Goal: Information Seeking & Learning: Learn about a topic

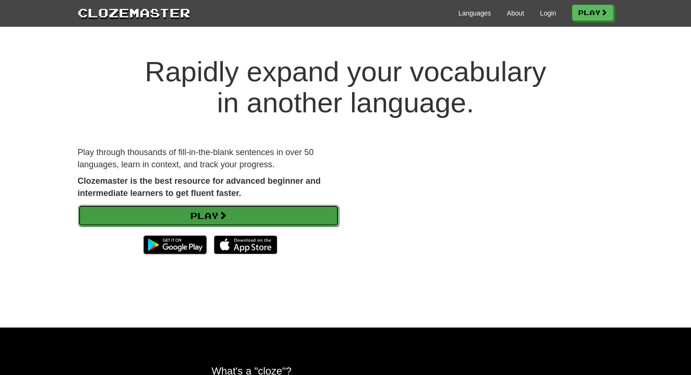
click at [245, 214] on link "Play" at bounding box center [208, 216] width 261 height 22
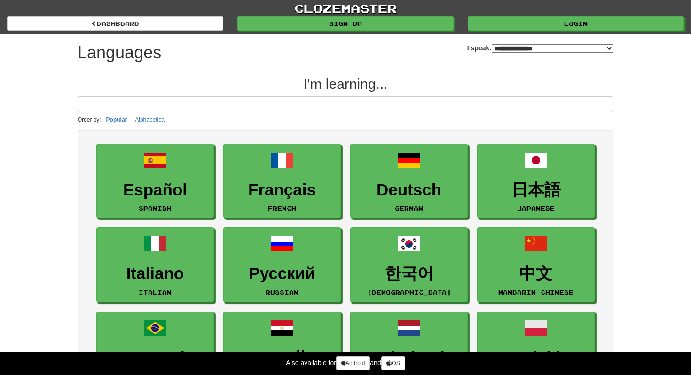
select select "*******"
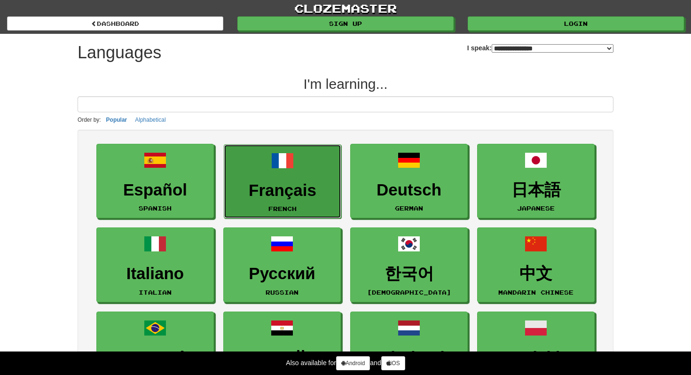
click at [253, 199] on h3 "Français" at bounding box center [282, 190] width 107 height 18
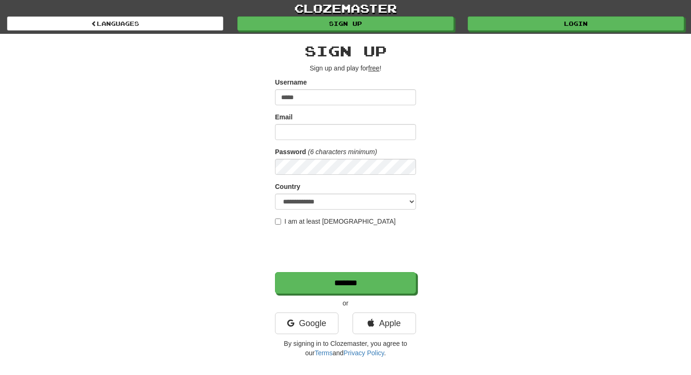
type input "****"
click at [306, 136] on input "Email" at bounding box center [345, 132] width 141 height 16
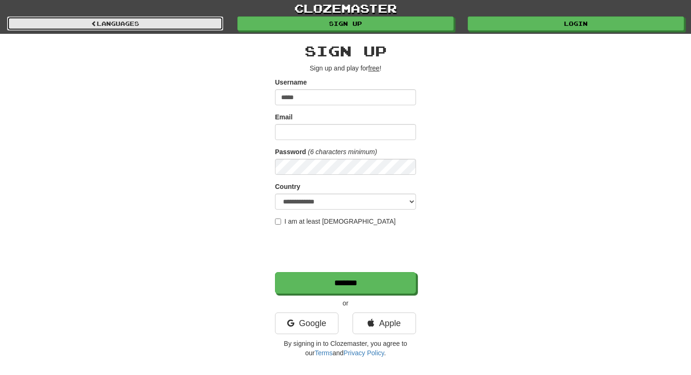
click at [196, 25] on link "Languages" at bounding box center [115, 23] width 216 height 14
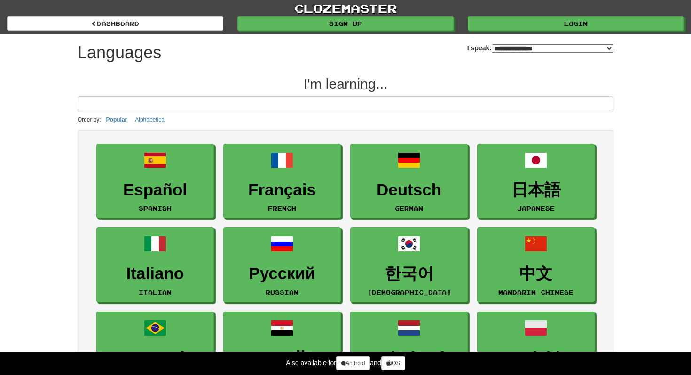
select select "*******"
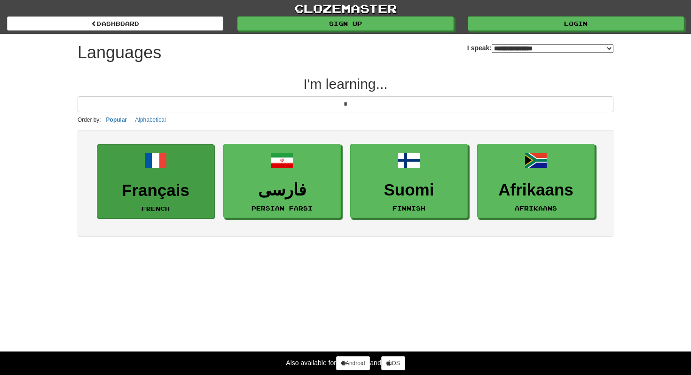
type input "*"
click at [174, 182] on h3 "Français" at bounding box center [155, 190] width 107 height 18
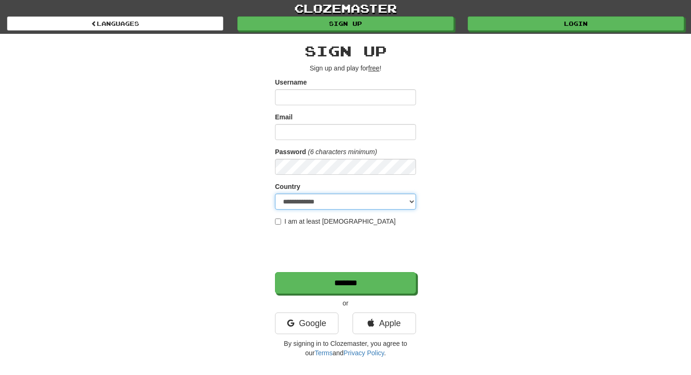
click at [302, 203] on select "**********" at bounding box center [345, 202] width 141 height 16
select select "**"
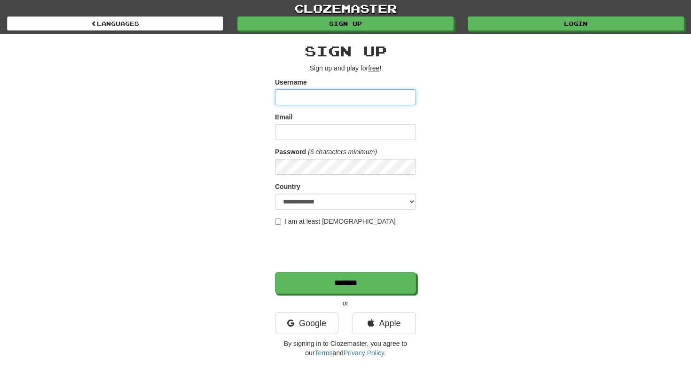
click at [309, 97] on input "Username" at bounding box center [345, 97] width 141 height 16
type input "****"
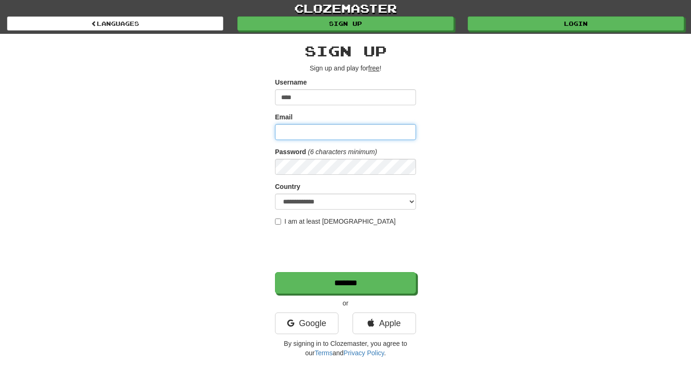
click at [319, 127] on input "Email" at bounding box center [345, 132] width 141 height 16
type input "**********"
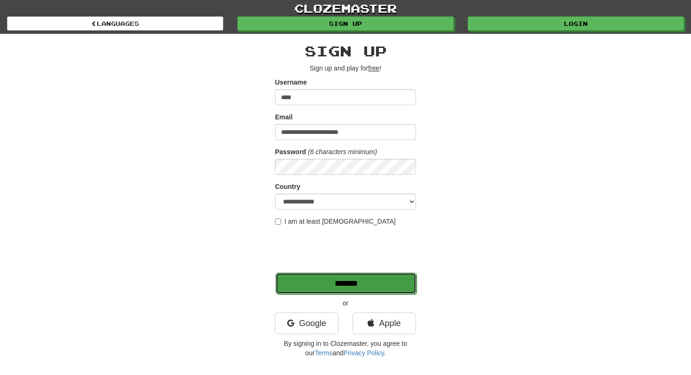
click at [347, 286] on input "*******" at bounding box center [345, 284] width 141 height 22
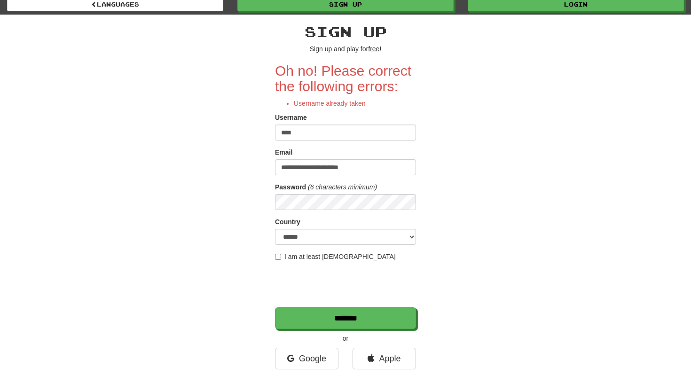
scroll to position [24, 0]
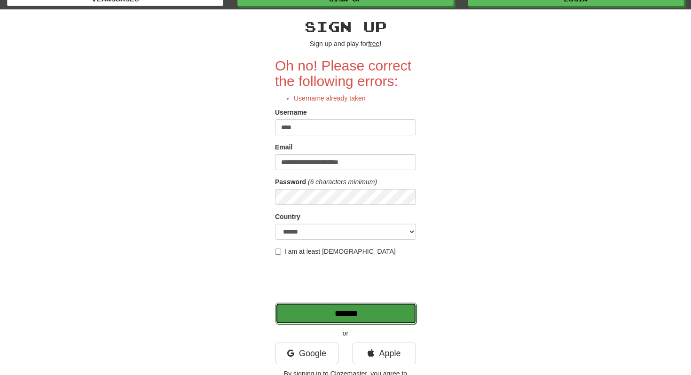
click at [299, 314] on input "*******" at bounding box center [345, 314] width 141 height 22
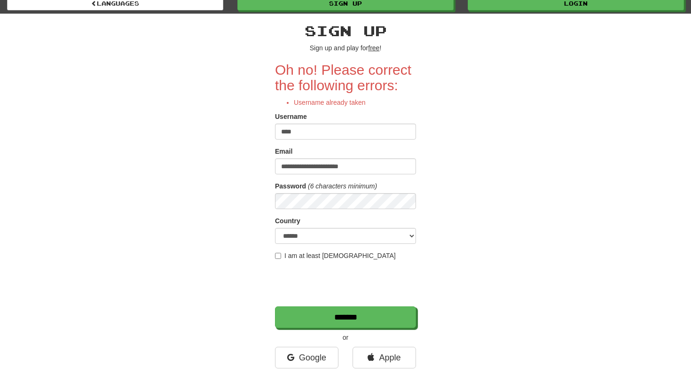
scroll to position [26, 0]
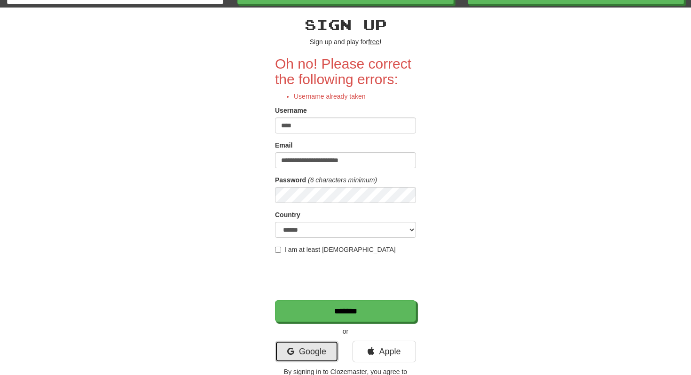
click at [294, 362] on link "Google" at bounding box center [306, 352] width 63 height 22
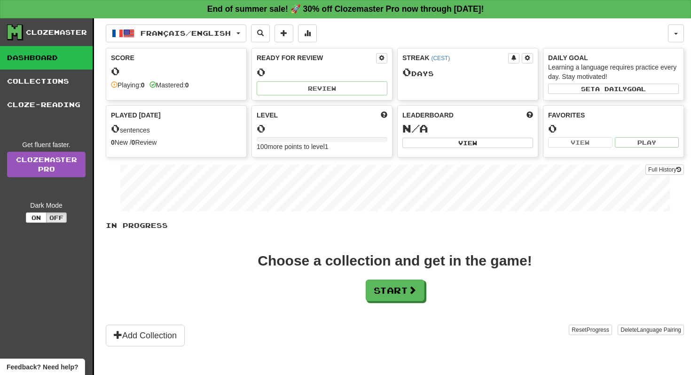
click at [428, 304] on div "In Progress Choose a collection and get in the game! Start Add Collection Reset…" at bounding box center [395, 284] width 578 height 126
click at [400, 294] on button "Start" at bounding box center [395, 291] width 59 height 22
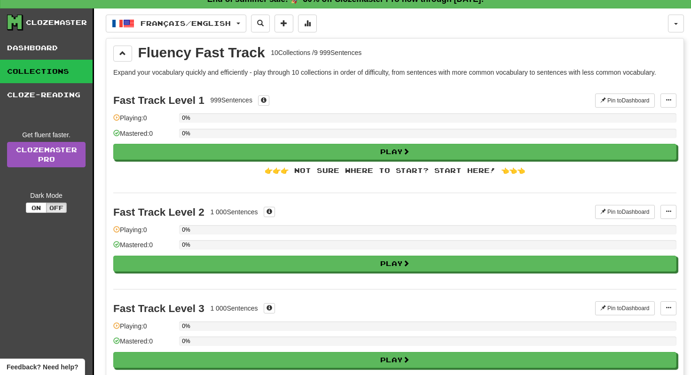
scroll to position [12, 0]
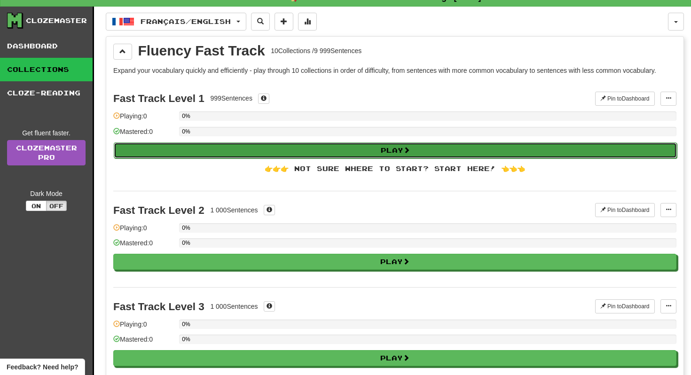
click at [247, 146] on button "Play" at bounding box center [395, 150] width 563 height 16
select select "**"
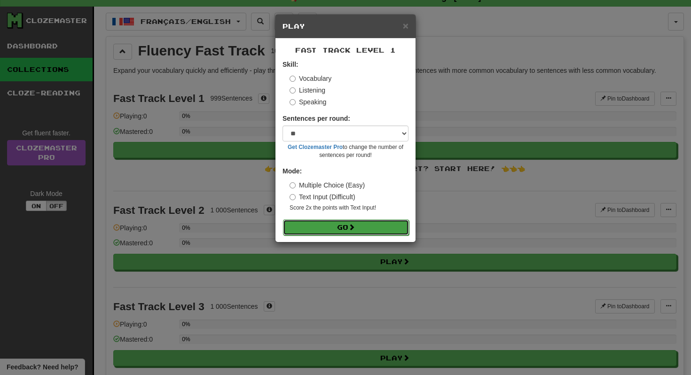
click at [361, 228] on button "Go" at bounding box center [346, 228] width 126 height 16
click at [406, 31] on div "× Play" at bounding box center [345, 27] width 140 height 24
click at [403, 26] on span "×" at bounding box center [406, 25] width 6 height 11
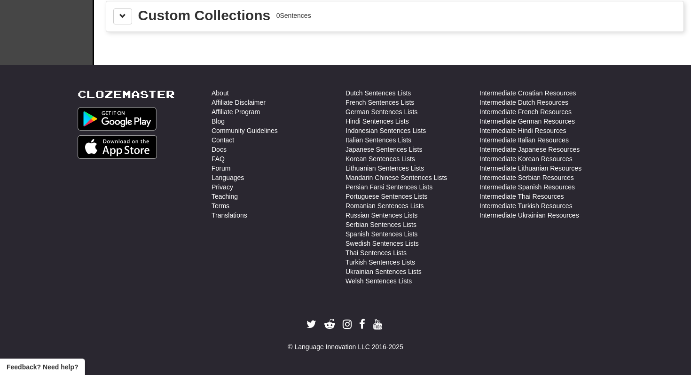
scroll to position [1430, 0]
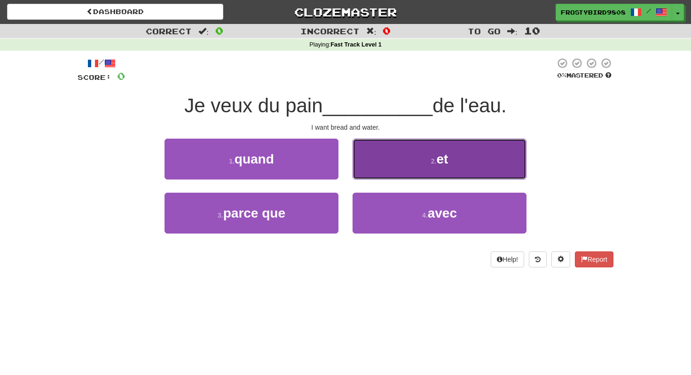
click at [385, 163] on button "2 . et" at bounding box center [440, 159] width 174 height 41
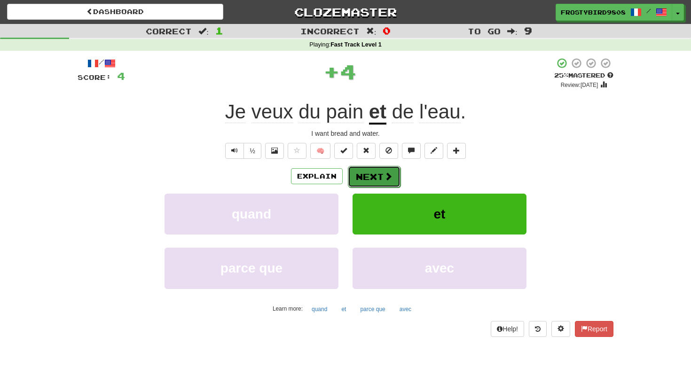
click at [387, 177] on span at bounding box center [388, 176] width 8 height 8
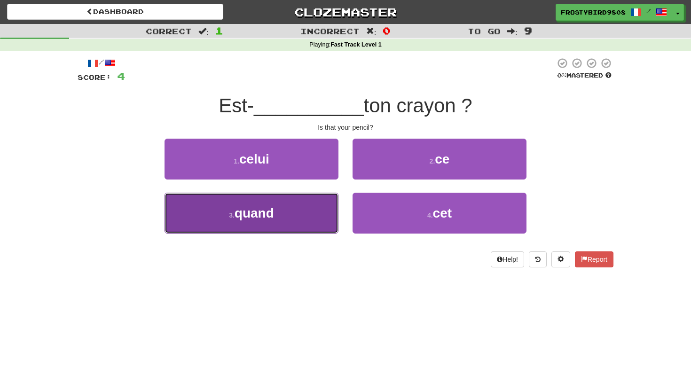
click at [306, 222] on button "3 . quand" at bounding box center [252, 213] width 174 height 41
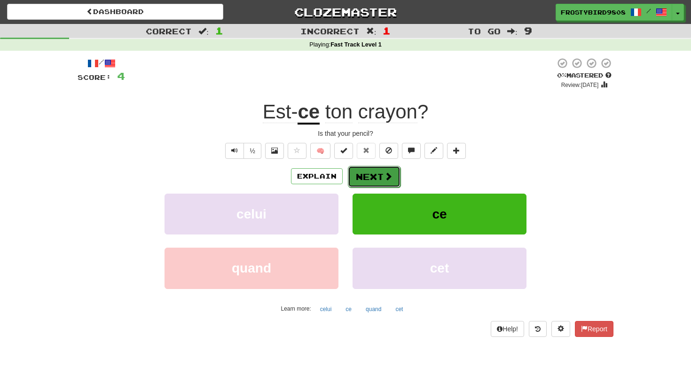
click at [397, 176] on button "Next" at bounding box center [374, 177] width 53 height 22
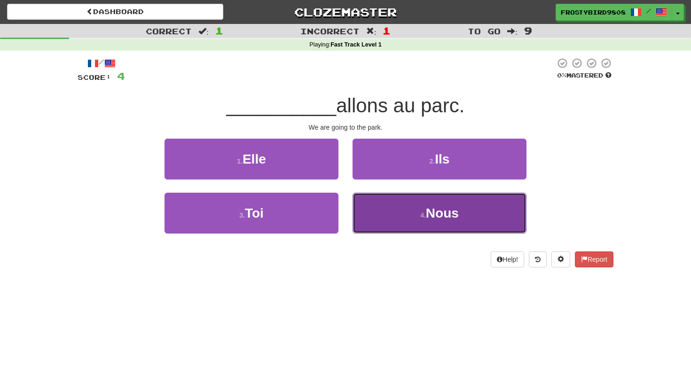
click at [400, 214] on button "4 . Nous" at bounding box center [440, 213] width 174 height 41
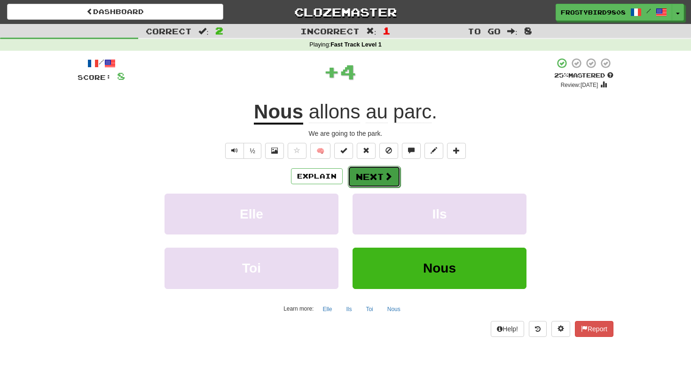
click at [393, 179] on button "Next" at bounding box center [374, 177] width 53 height 22
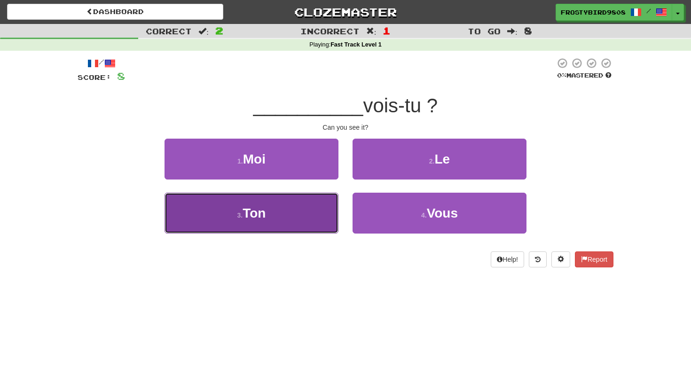
click at [330, 193] on button "3 . Ton" at bounding box center [252, 213] width 174 height 41
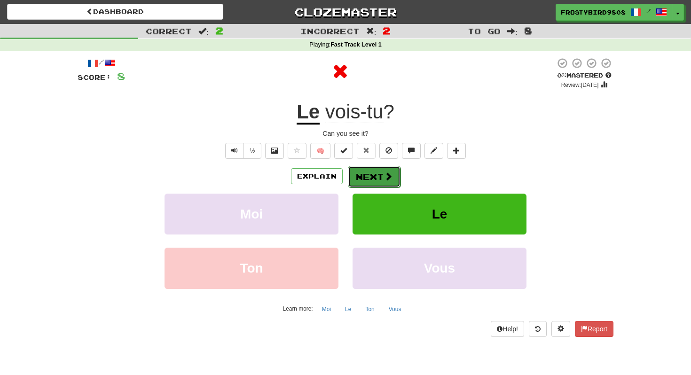
click at [375, 179] on button "Next" at bounding box center [374, 177] width 53 height 22
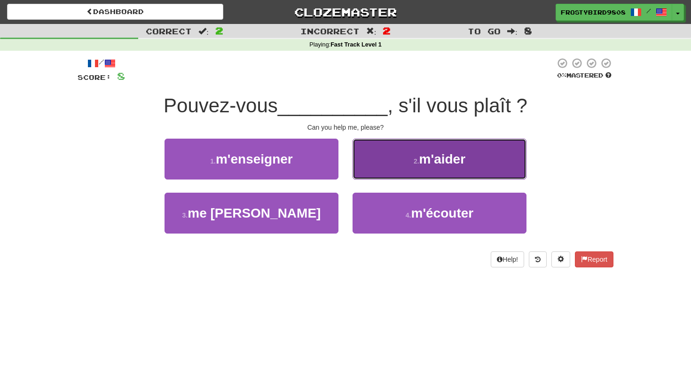
click at [390, 167] on button "2 . m'aider" at bounding box center [440, 159] width 174 height 41
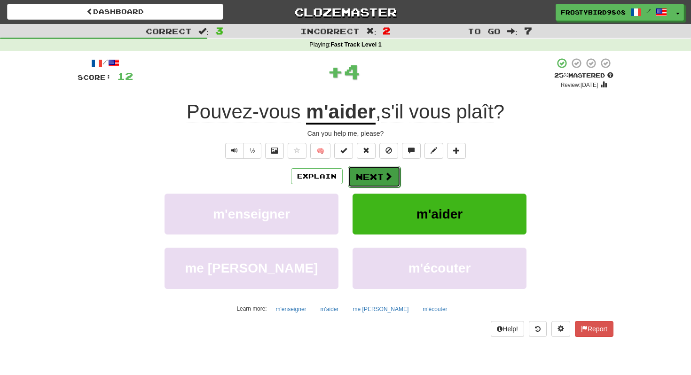
click at [392, 180] on button "Next" at bounding box center [374, 177] width 53 height 22
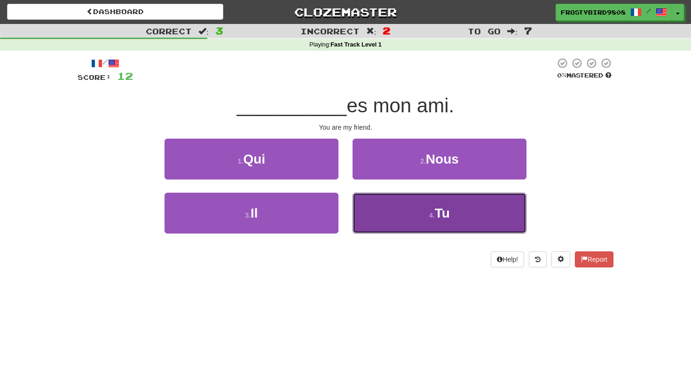
click at [386, 215] on button "4 . Tu" at bounding box center [440, 213] width 174 height 41
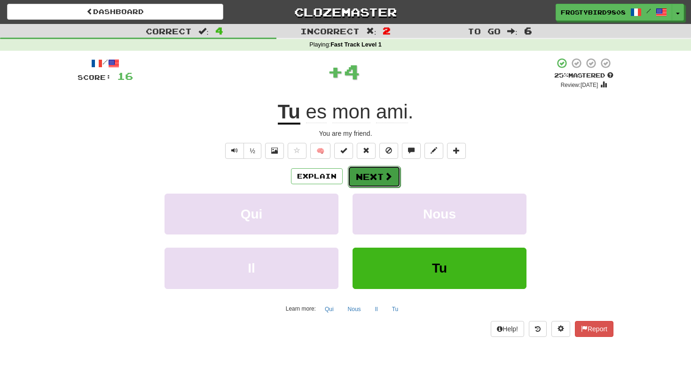
click at [397, 181] on button "Next" at bounding box center [374, 177] width 53 height 22
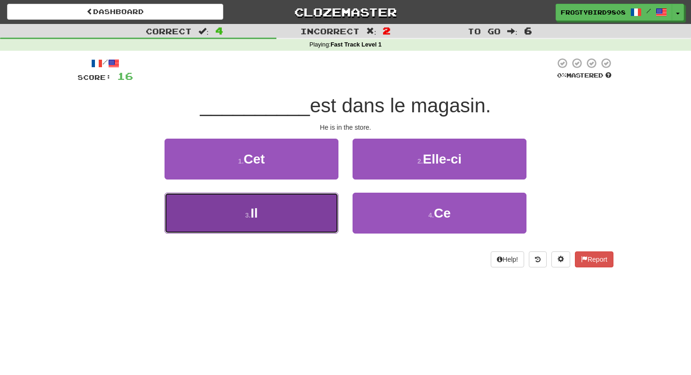
click at [292, 221] on button "3 . Il" at bounding box center [252, 213] width 174 height 41
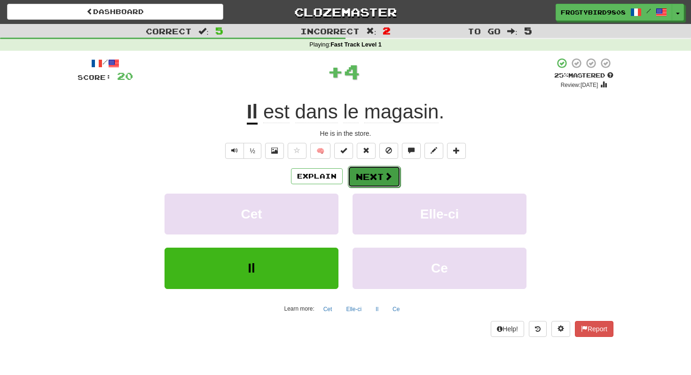
click at [387, 176] on span at bounding box center [388, 176] width 8 height 8
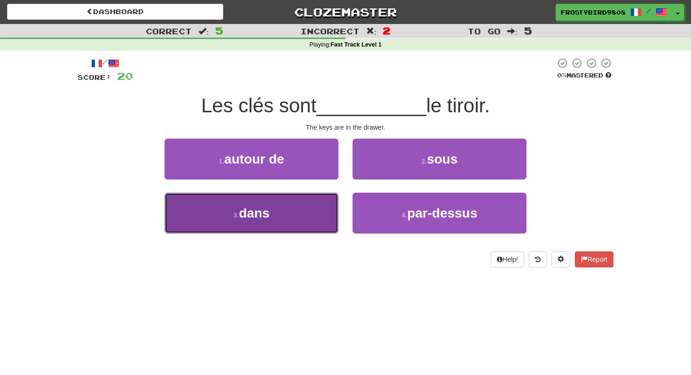
click at [306, 212] on button "3 . dans" at bounding box center [252, 213] width 174 height 41
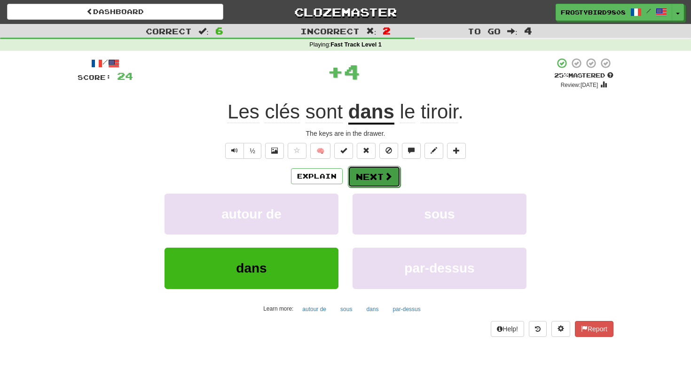
click at [382, 180] on button "Next" at bounding box center [374, 177] width 53 height 22
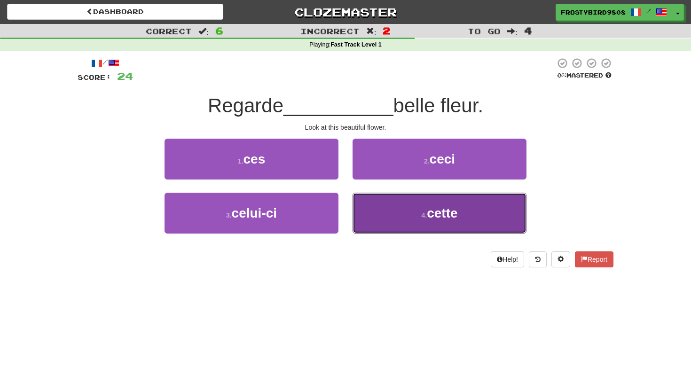
click at [404, 217] on button "4 . cette" at bounding box center [440, 213] width 174 height 41
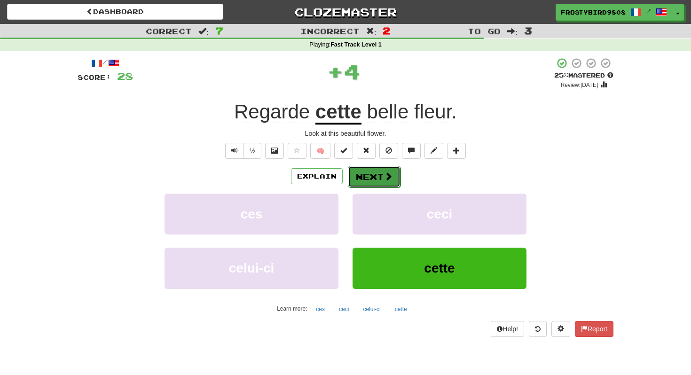
click at [370, 178] on button "Next" at bounding box center [374, 177] width 53 height 22
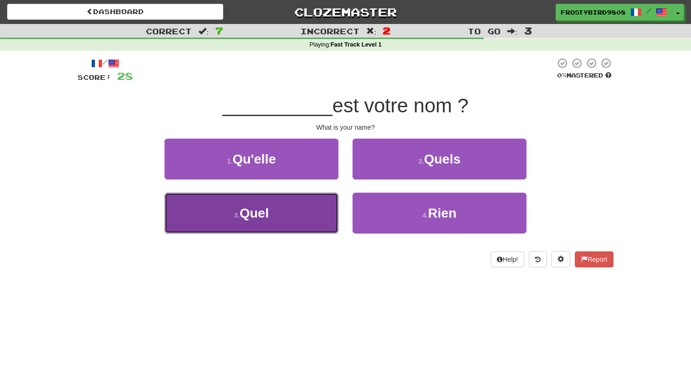
click at [265, 218] on span "Quel" at bounding box center [254, 213] width 29 height 15
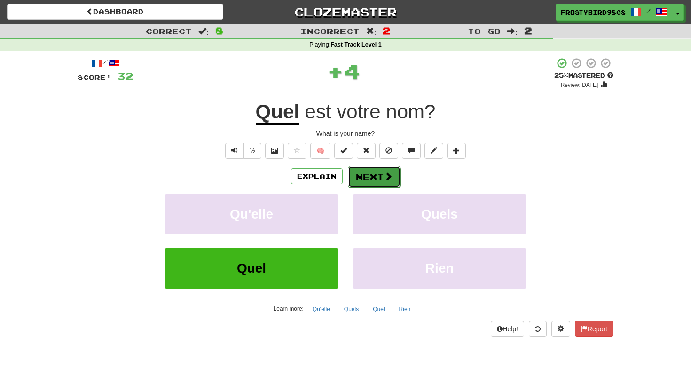
click at [375, 180] on button "Next" at bounding box center [374, 177] width 53 height 22
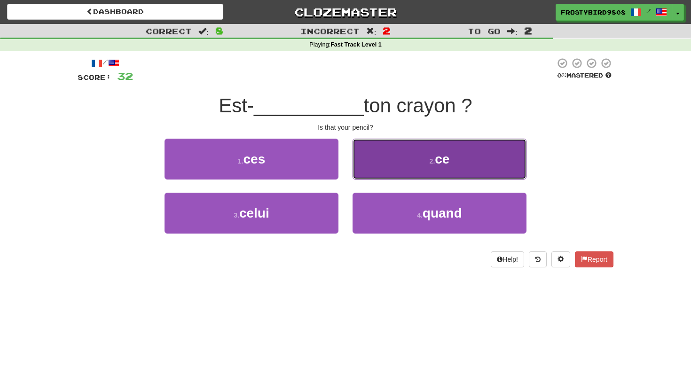
click at [378, 171] on button "2 . ce" at bounding box center [440, 159] width 174 height 41
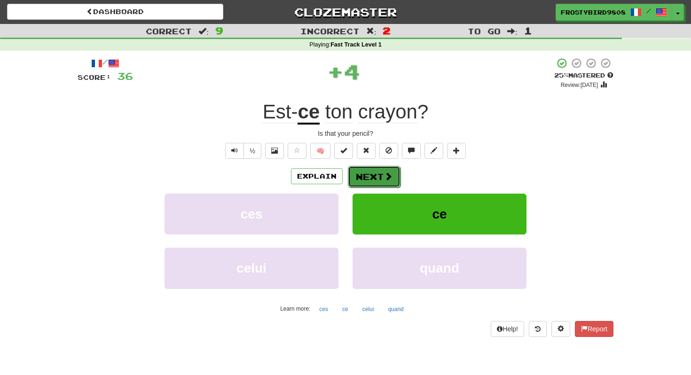
click at [381, 167] on button "Next" at bounding box center [374, 177] width 53 height 22
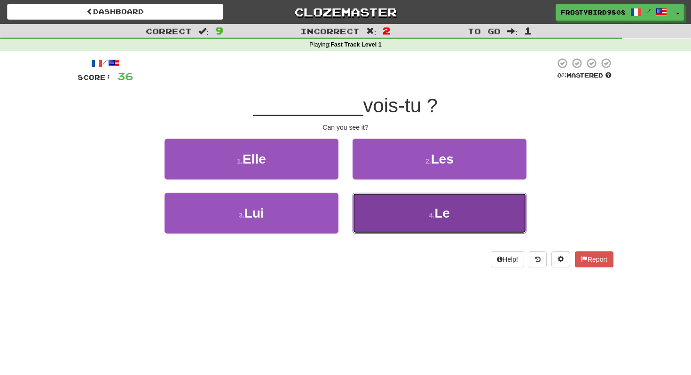
click at [369, 218] on button "4 . Le" at bounding box center [440, 213] width 174 height 41
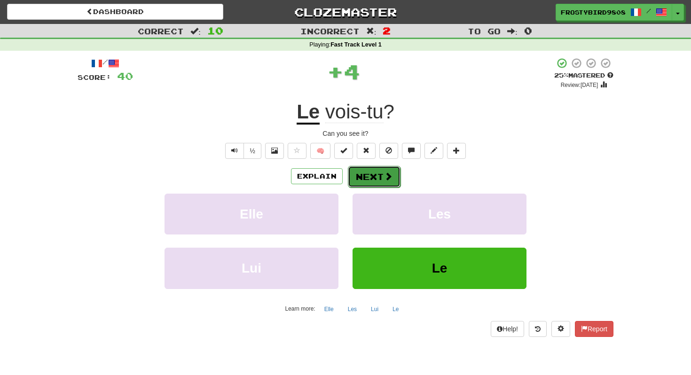
click at [380, 176] on button "Next" at bounding box center [374, 177] width 53 height 22
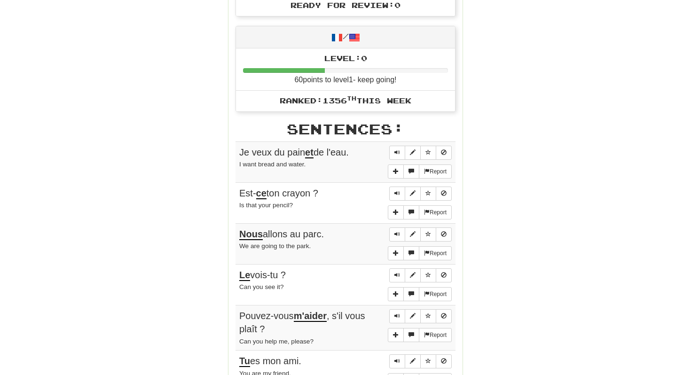
scroll to position [496, 0]
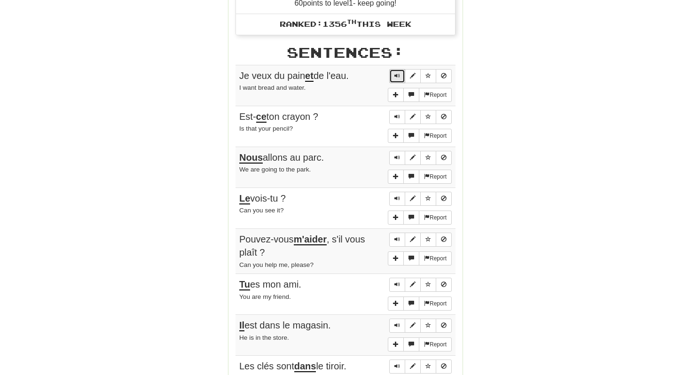
click at [395, 73] on span "Sentence controls" at bounding box center [397, 76] width 6 height 6
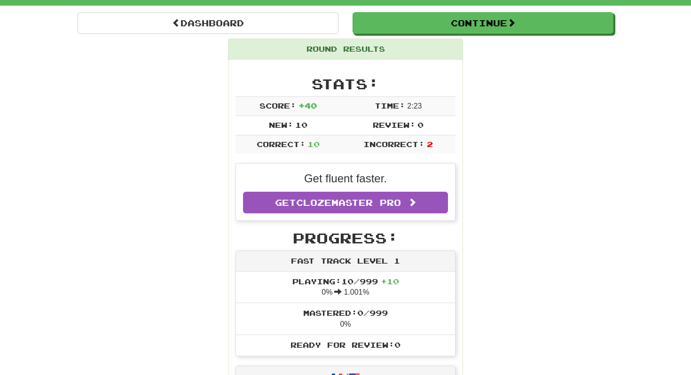
scroll to position [0, 0]
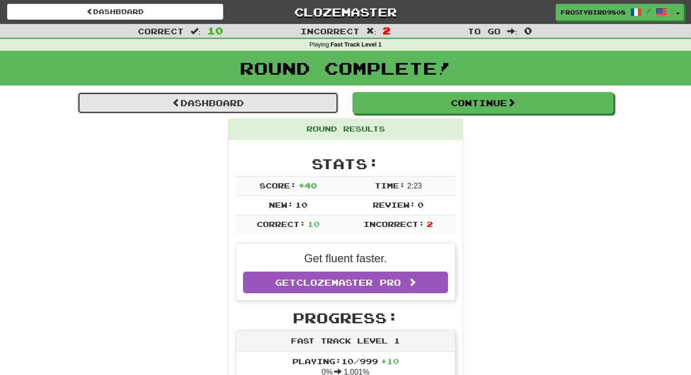
click at [190, 101] on link "Dashboard" at bounding box center [208, 103] width 261 height 22
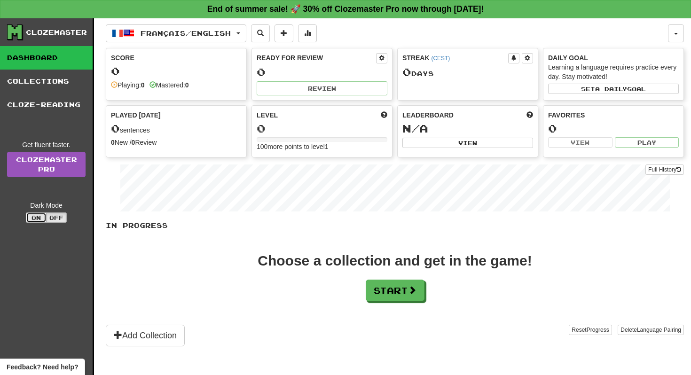
click at [33, 220] on button "On" at bounding box center [36, 217] width 21 height 10
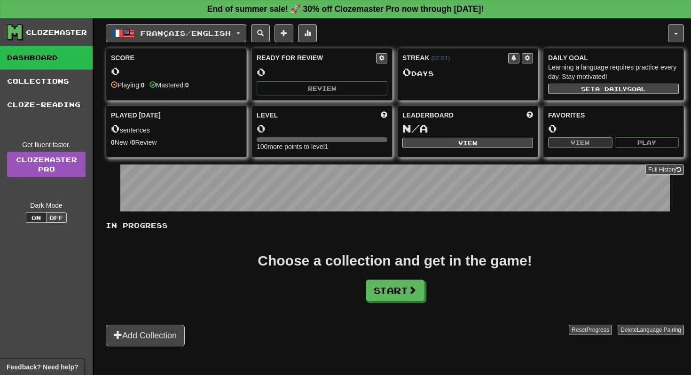
click at [42, 224] on div "Clozemaster Dashboard Collections Cloze-Reading Get fluent faster. Clozemaster …" at bounding box center [47, 208] width 94 height 380
click at [55, 216] on button "Off" at bounding box center [56, 217] width 21 height 10
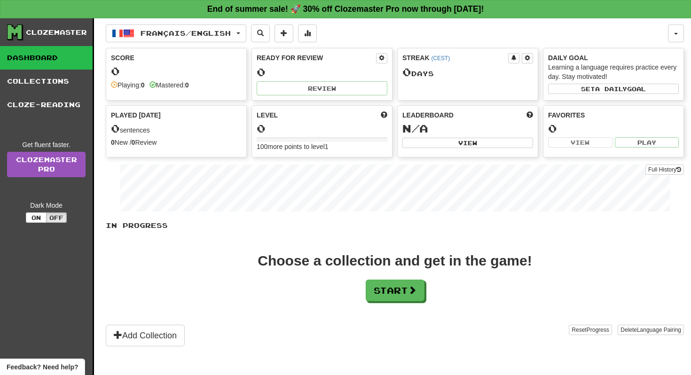
click at [165, 77] on div "0" at bounding box center [176, 71] width 131 height 12
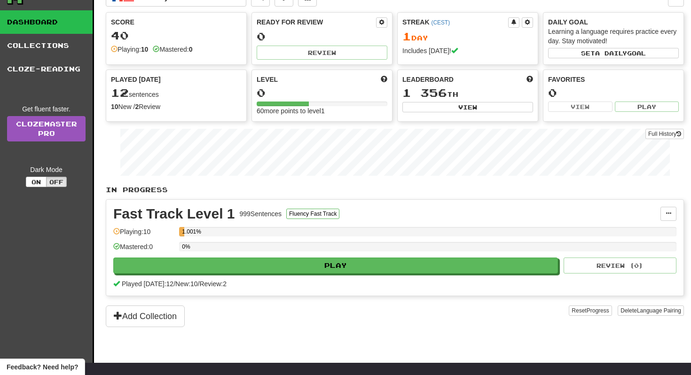
scroll to position [36, 0]
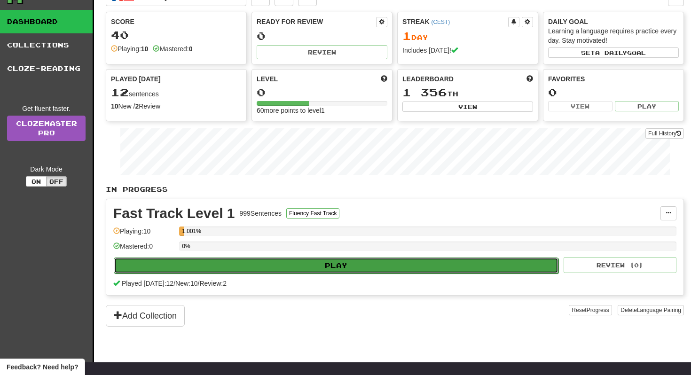
click at [271, 261] on button "Play" at bounding box center [336, 266] width 445 height 16
select select "**"
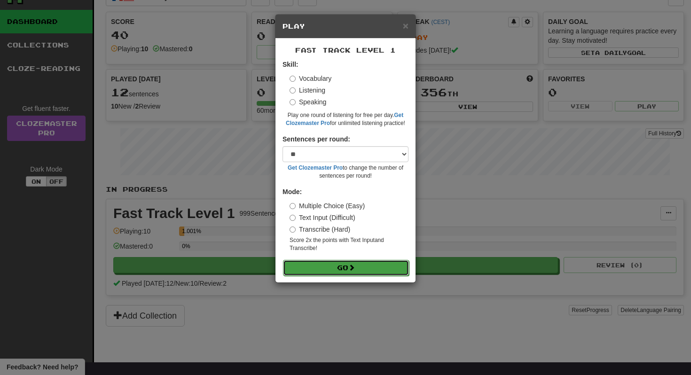
click at [317, 271] on button "Go" at bounding box center [346, 268] width 126 height 16
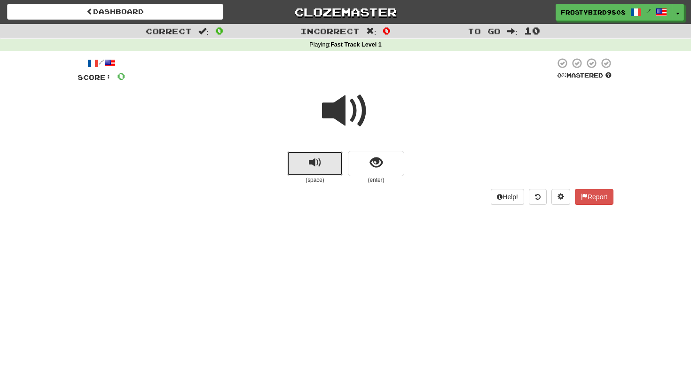
click at [309, 163] on span "replay audio" at bounding box center [315, 163] width 13 height 13
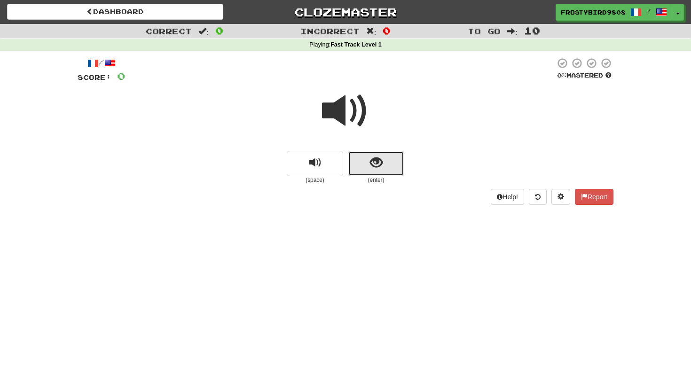
click at [365, 170] on button "show sentence" at bounding box center [376, 163] width 56 height 25
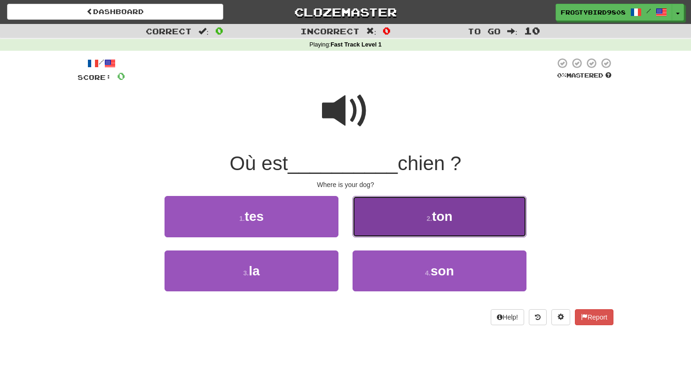
click at [392, 214] on button "2 . ton" at bounding box center [440, 216] width 174 height 41
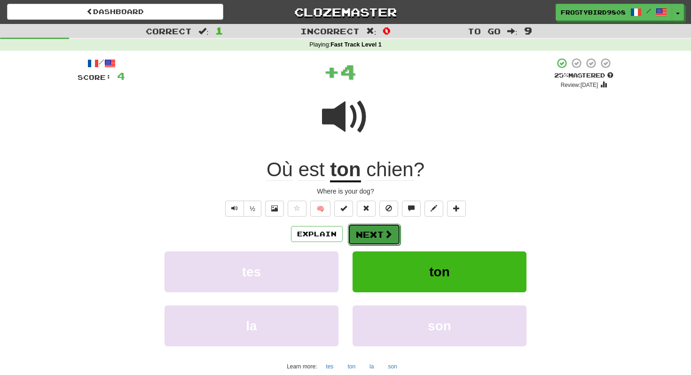
click at [384, 238] on span at bounding box center [388, 234] width 8 height 8
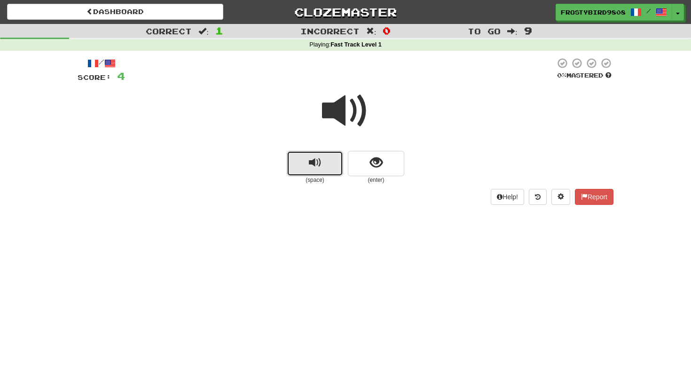
click at [332, 161] on button "replay audio" at bounding box center [315, 163] width 56 height 25
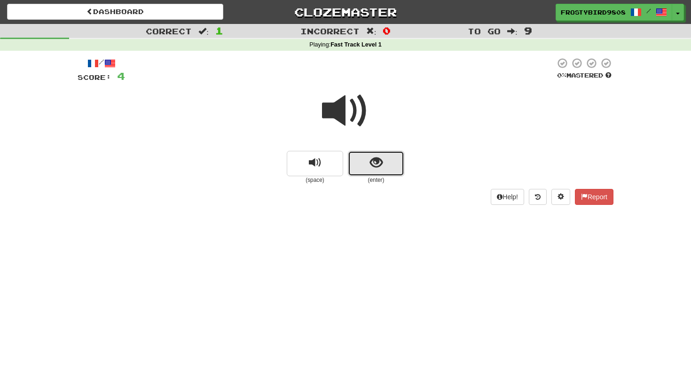
click at [353, 164] on button "show sentence" at bounding box center [376, 163] width 56 height 25
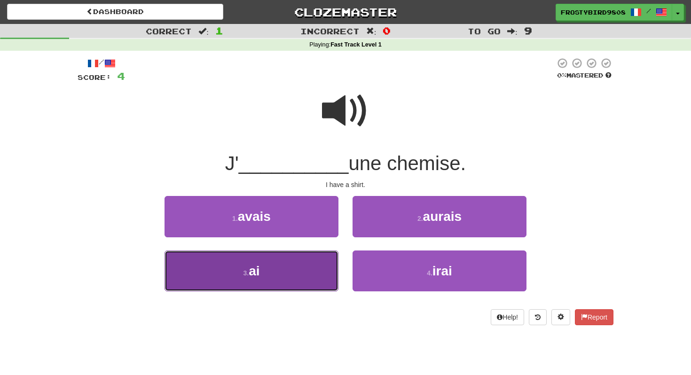
click at [317, 273] on button "3 . ai" at bounding box center [252, 271] width 174 height 41
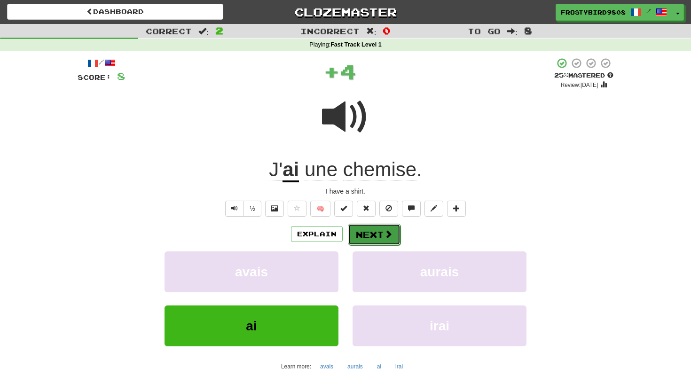
click at [398, 234] on button "Next" at bounding box center [374, 235] width 53 height 22
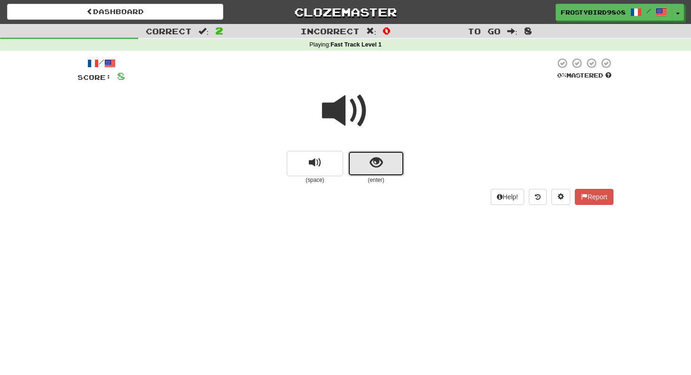
click at [372, 164] on span "show sentence" at bounding box center [376, 163] width 13 height 13
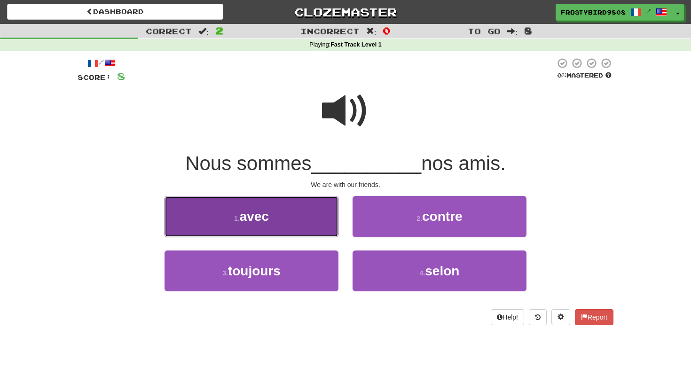
click at [280, 222] on button "1 . avec" at bounding box center [252, 216] width 174 height 41
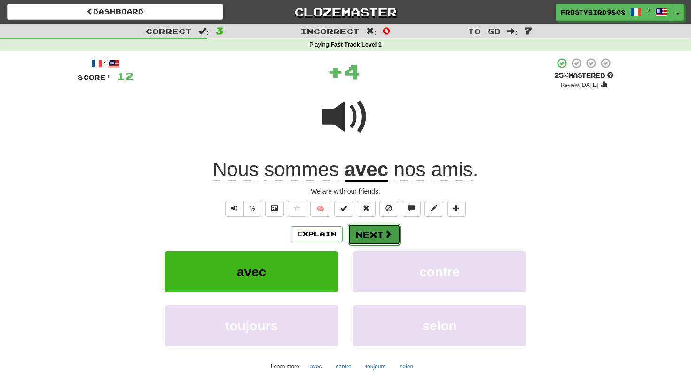
click at [366, 236] on button "Next" at bounding box center [374, 235] width 53 height 22
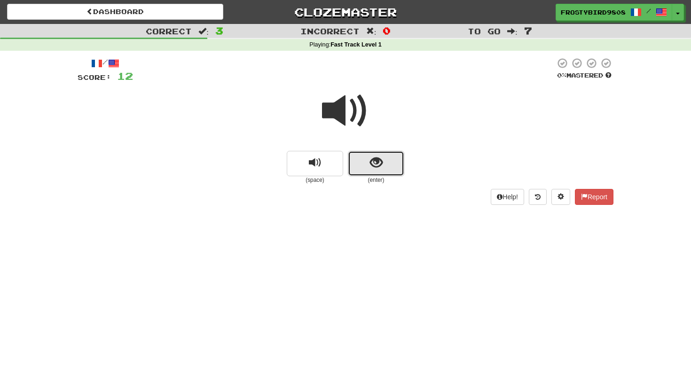
click at [387, 171] on button "show sentence" at bounding box center [376, 163] width 56 height 25
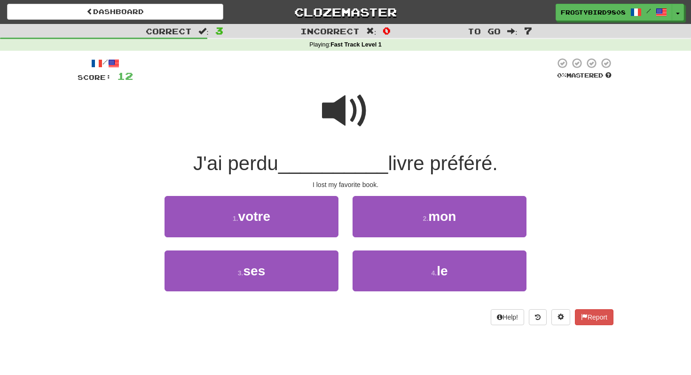
click at [350, 107] on span at bounding box center [345, 110] width 47 height 47
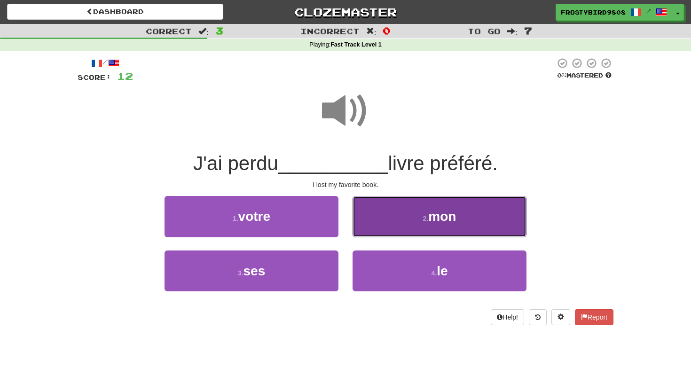
click at [410, 200] on button "2 . mon" at bounding box center [440, 216] width 174 height 41
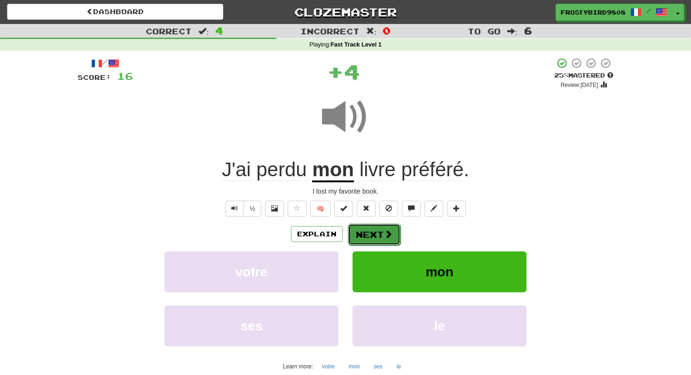
click at [372, 238] on button "Next" at bounding box center [374, 235] width 53 height 22
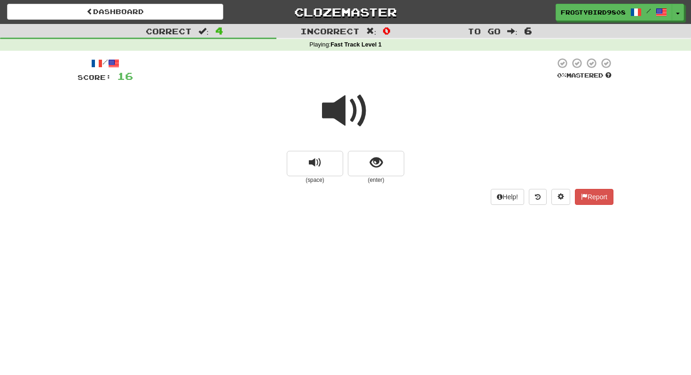
click at [350, 121] on span at bounding box center [345, 110] width 47 height 47
click at [357, 170] on button "show sentence" at bounding box center [376, 163] width 56 height 25
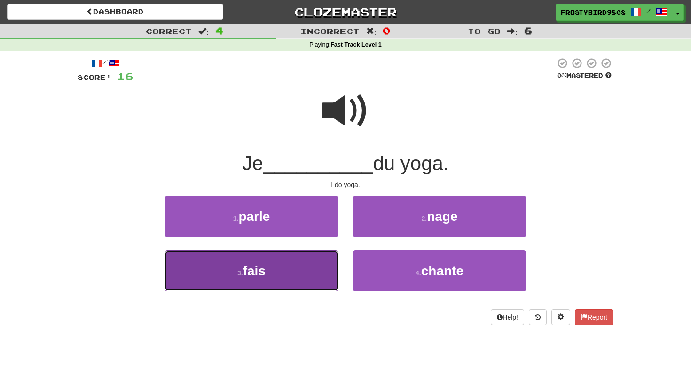
click at [235, 284] on button "3 . fais" at bounding box center [252, 271] width 174 height 41
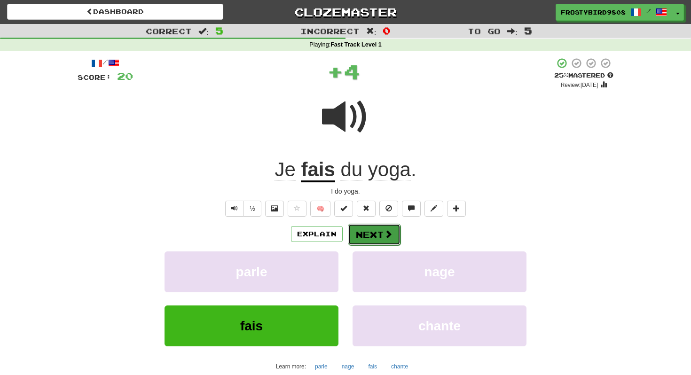
click at [380, 225] on button "Next" at bounding box center [374, 235] width 53 height 22
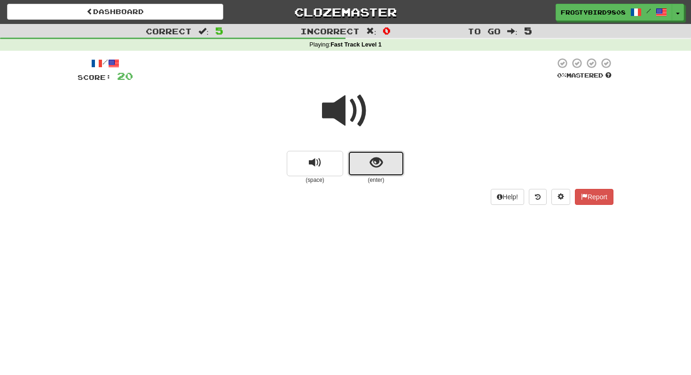
click at [353, 158] on button "show sentence" at bounding box center [376, 163] width 56 height 25
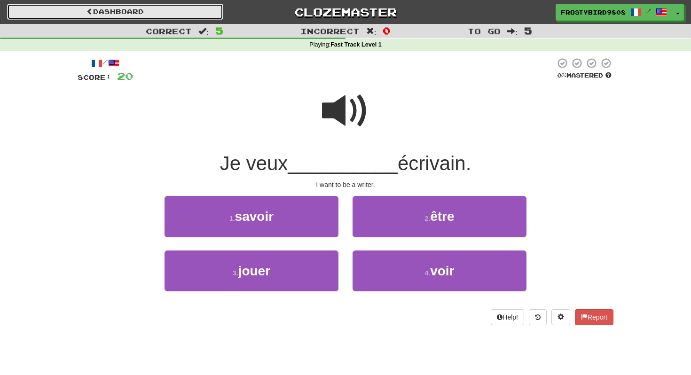
click at [143, 11] on link "Dashboard" at bounding box center [115, 12] width 216 height 16
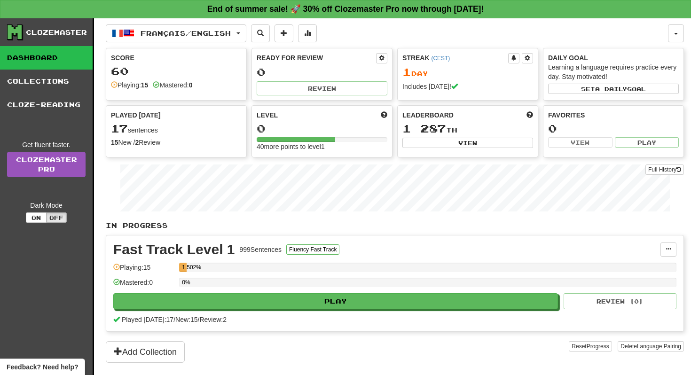
click at [221, 73] on div "60" at bounding box center [176, 71] width 131 height 12
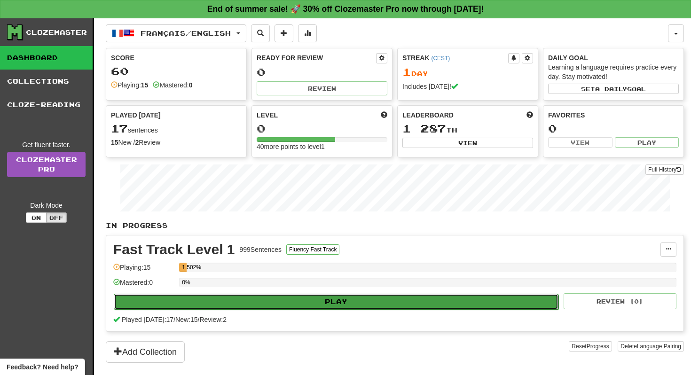
click at [297, 299] on button "Play" at bounding box center [336, 302] width 445 height 16
select select "**"
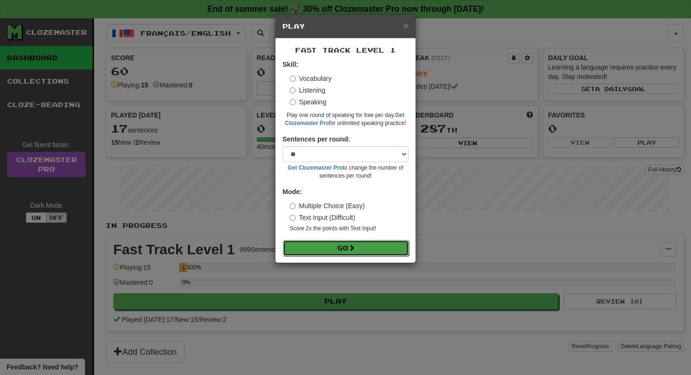
click at [334, 251] on button "Go" at bounding box center [346, 248] width 126 height 16
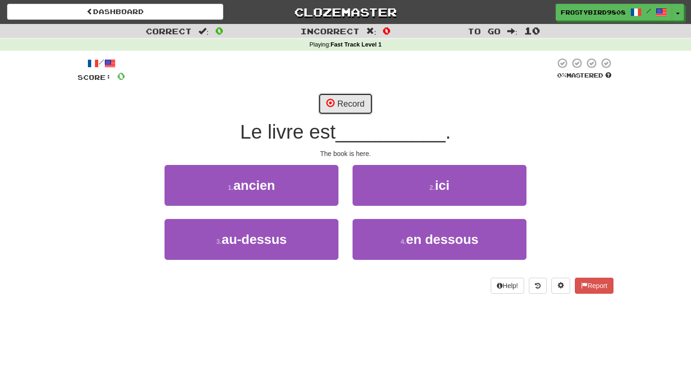
click at [355, 103] on button "Record" at bounding box center [345, 104] width 54 height 22
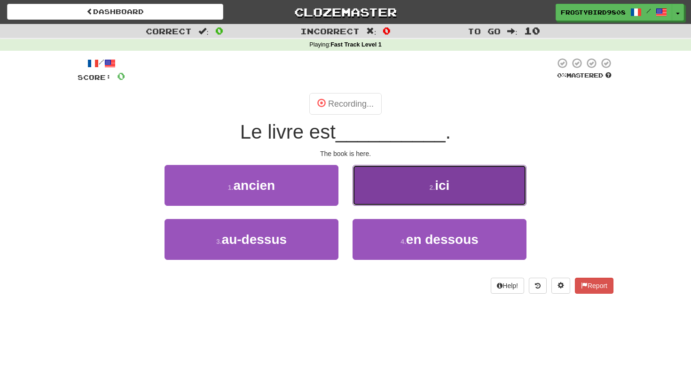
click at [425, 194] on button "2 . ici" at bounding box center [440, 185] width 174 height 41
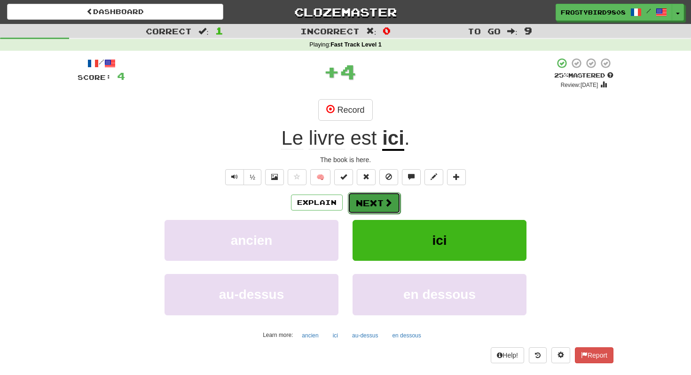
click at [380, 200] on button "Next" at bounding box center [374, 203] width 53 height 22
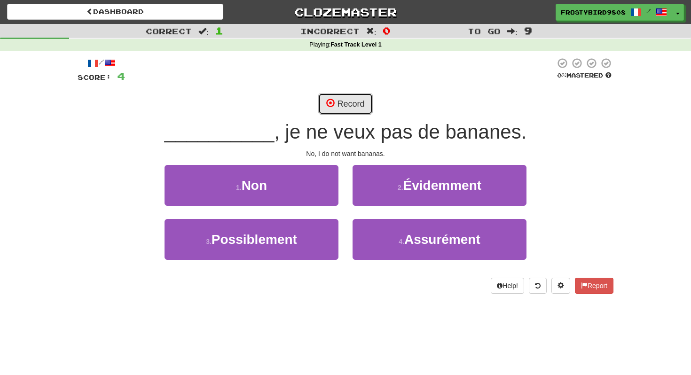
click at [343, 104] on button "Record" at bounding box center [345, 104] width 54 height 22
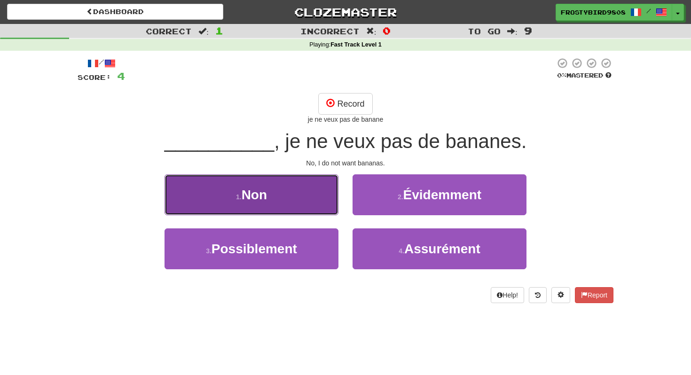
click at [301, 177] on button "1 . Non" at bounding box center [252, 194] width 174 height 41
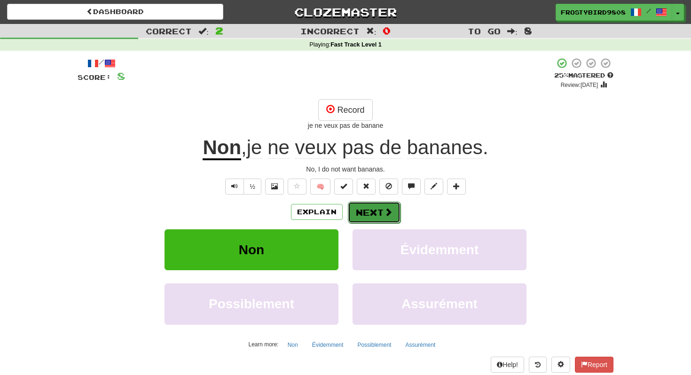
click at [362, 212] on button "Next" at bounding box center [374, 213] width 53 height 22
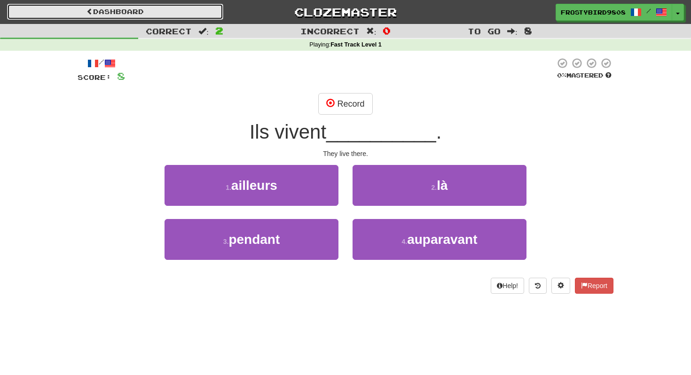
click at [86, 9] on span at bounding box center [89, 11] width 7 height 7
